Goal: Navigation & Orientation: Find specific page/section

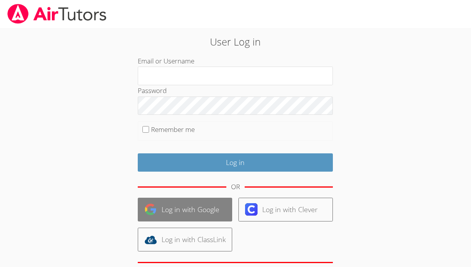
click at [177, 209] on link "Log in with Google" at bounding box center [185, 210] width 94 height 24
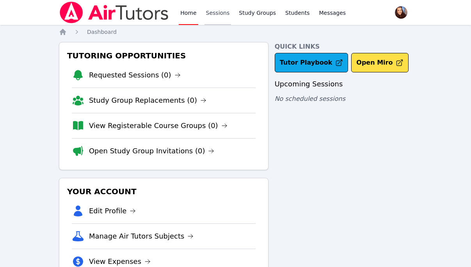
click at [215, 13] on link "Sessions" at bounding box center [217, 12] width 27 height 25
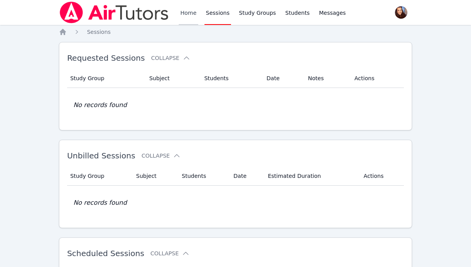
click at [189, 14] on link "Home" at bounding box center [188, 12] width 19 height 25
